Goal: Check status

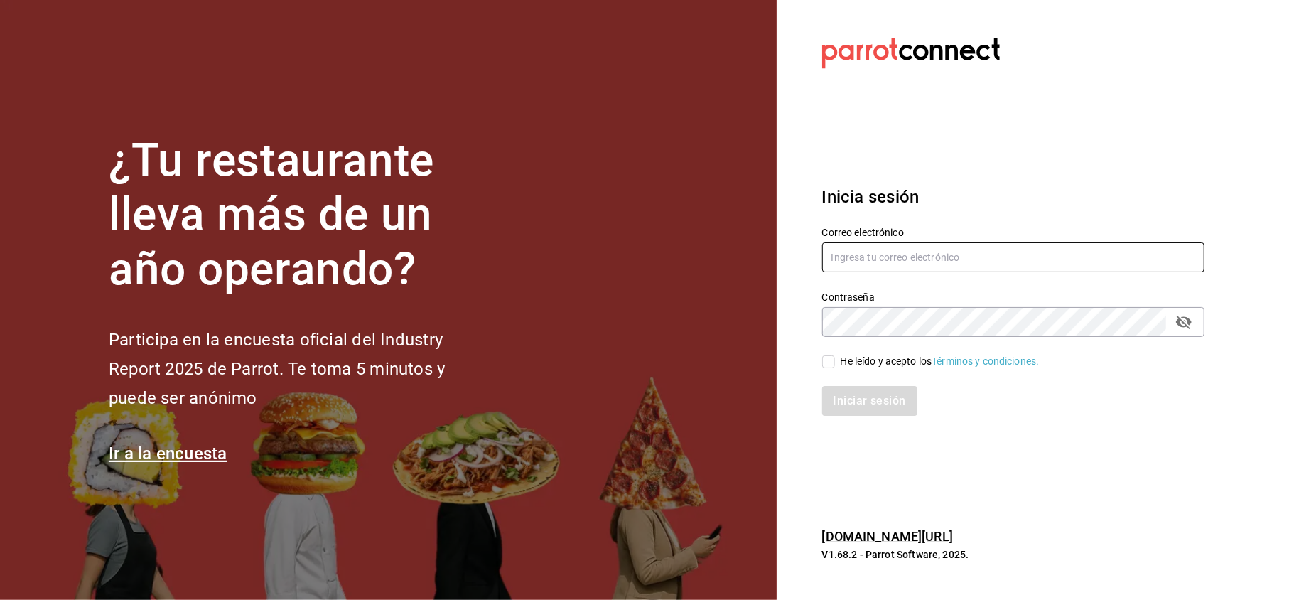
type input "[PERSON_NAME][EMAIL_ADDRESS][DOMAIN_NAME]"
click at [828, 361] on input "He leído y acepto los Términos y condiciones." at bounding box center [828, 361] width 13 height 13
checkbox input "true"
click at [859, 396] on button "Iniciar sesión" at bounding box center [870, 401] width 97 height 30
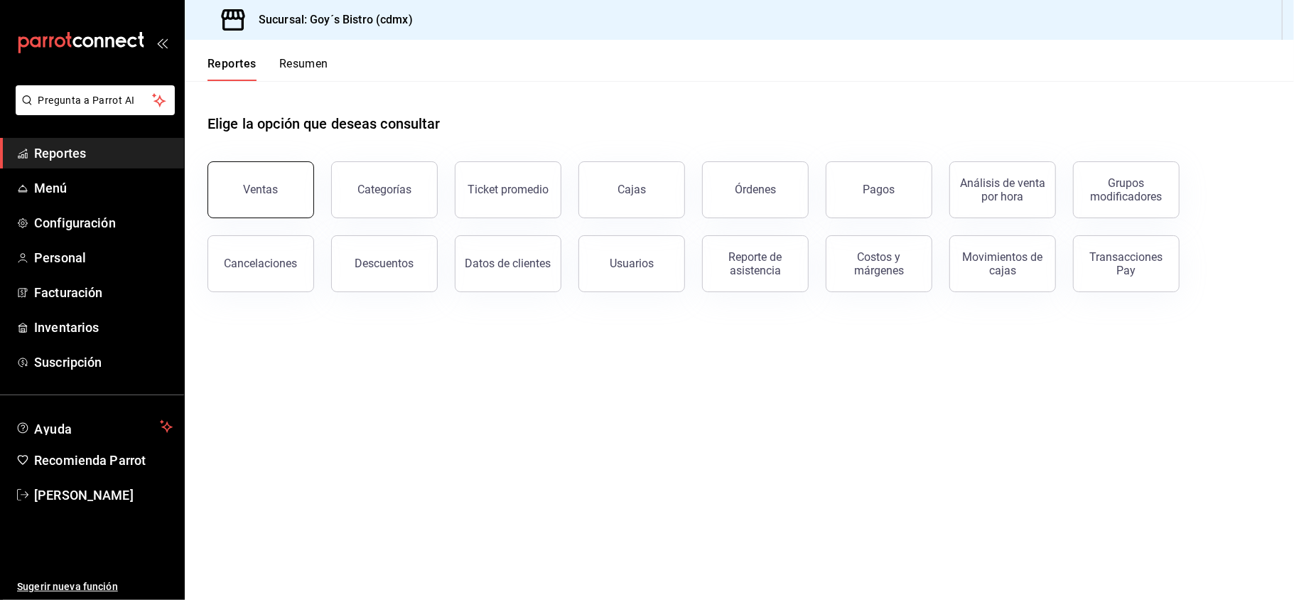
click at [284, 179] on button "Ventas" at bounding box center [260, 189] width 107 height 57
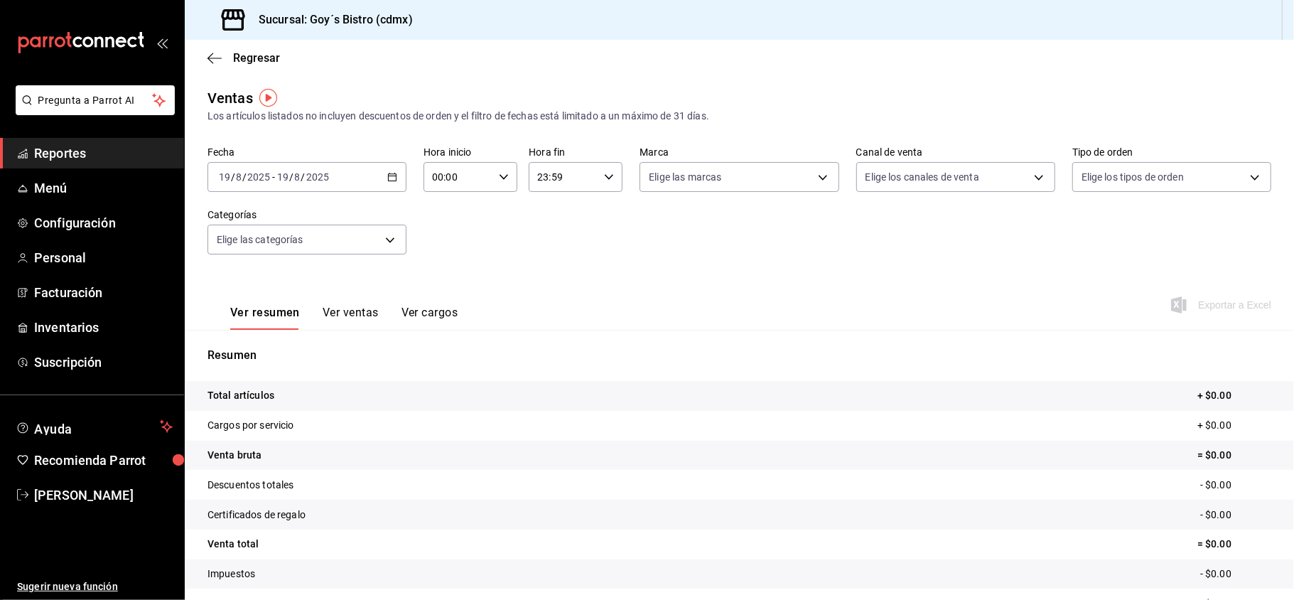
click at [388, 183] on div "2025-08-19 19 / 8 / 2025 - 2025-08-19 19 / 8 / 2025" at bounding box center [306, 177] width 199 height 30
click at [249, 313] on span "Mes actual" at bounding box center [275, 315] width 110 height 15
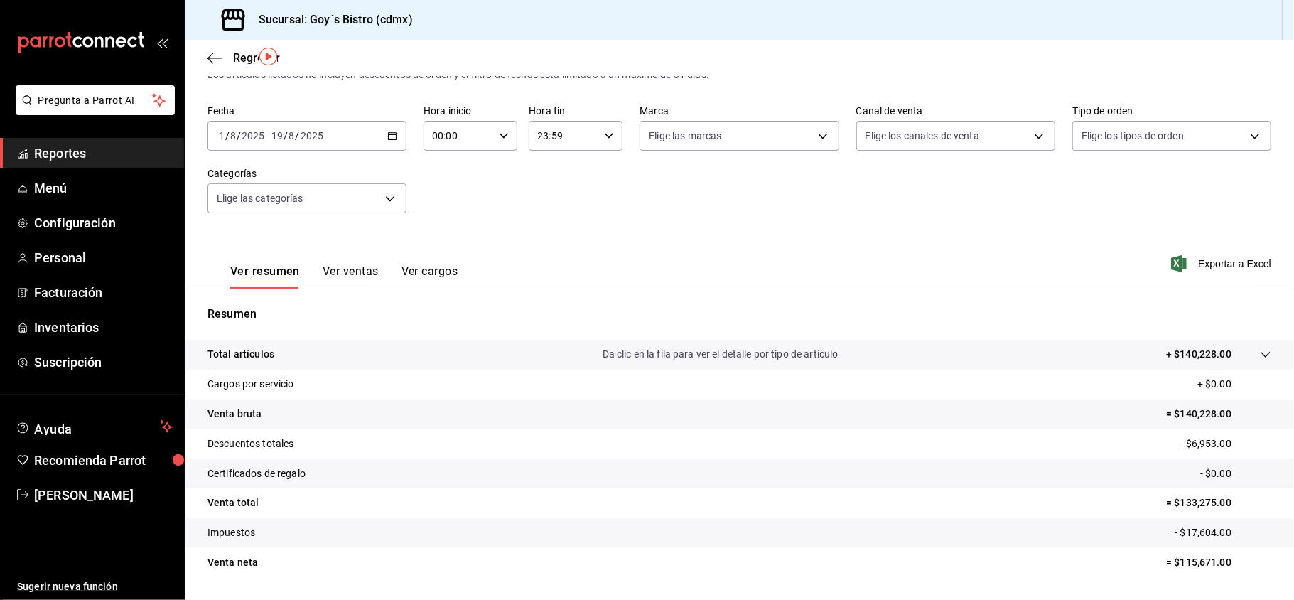
scroll to position [81, 0]
